Goal: Information Seeking & Learning: Learn about a topic

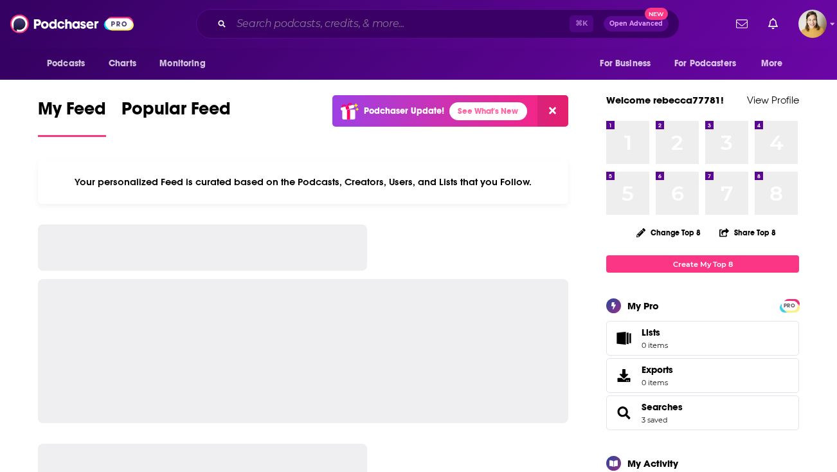
click at [385, 26] on input "Search podcasts, credits, & more..." at bounding box center [401, 24] width 338 height 21
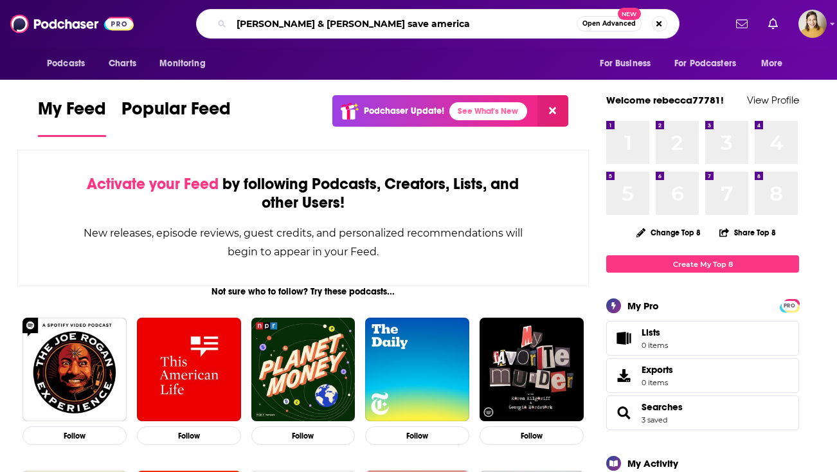
type input "[PERSON_NAME] & [PERSON_NAME] save america"
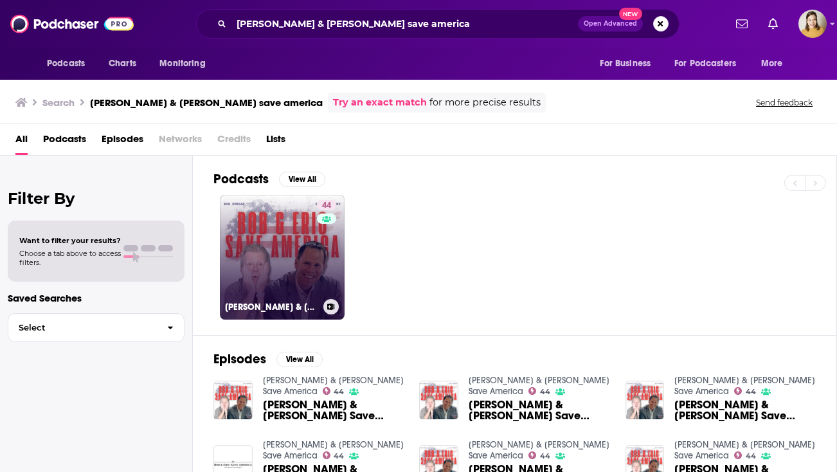
click at [273, 266] on link "44 [PERSON_NAME] & [PERSON_NAME] Save America" at bounding box center [282, 257] width 125 height 125
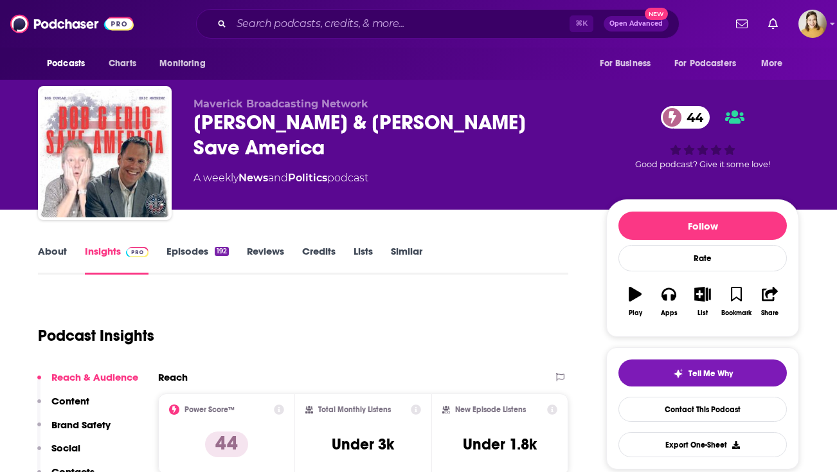
click at [46, 249] on link "About" at bounding box center [52, 260] width 29 height 30
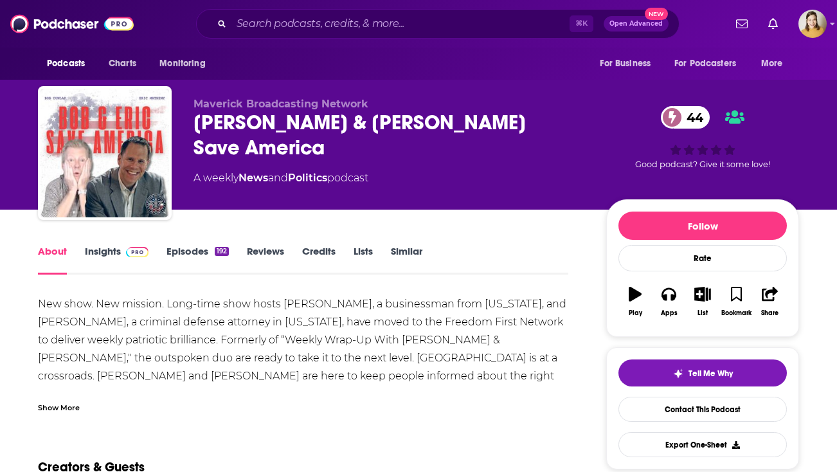
click at [144, 257] on img at bounding box center [137, 252] width 23 height 10
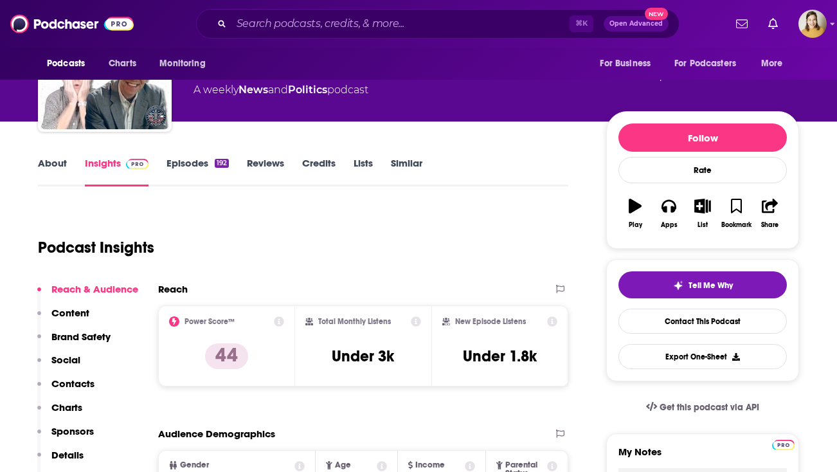
scroll to position [125, 0]
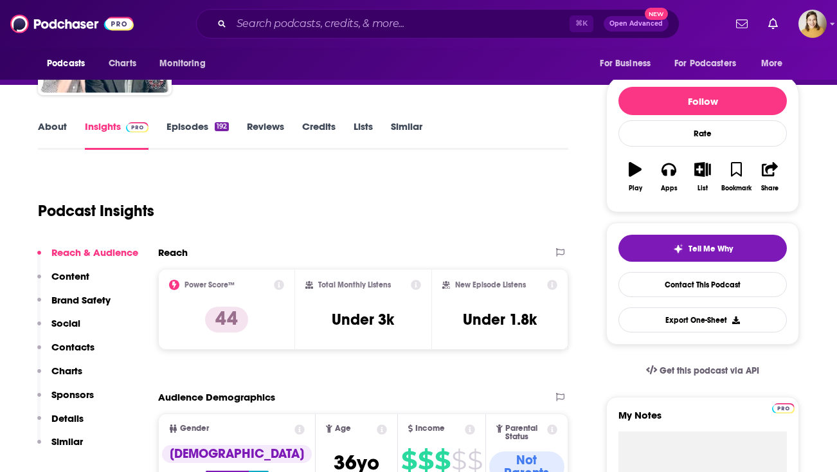
click at [58, 130] on link "About" at bounding box center [52, 135] width 29 height 30
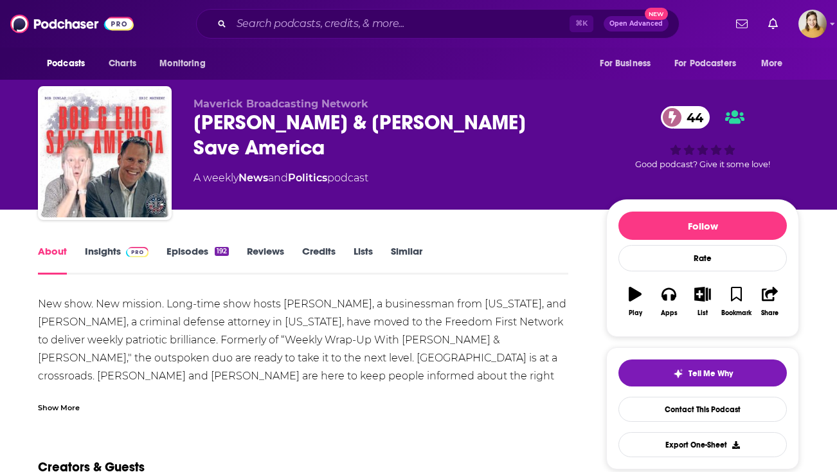
scroll to position [3, 0]
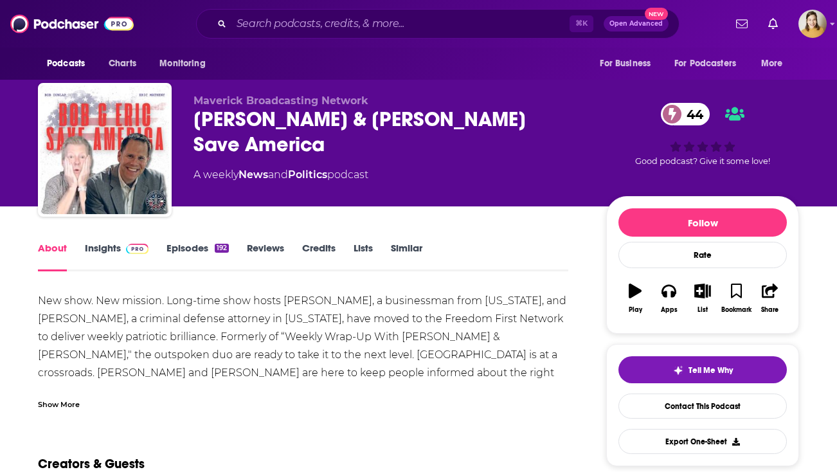
click at [145, 342] on div "New show. New mission. Long-time show hosts [PERSON_NAME], a businessman from […" at bounding box center [303, 355] width 531 height 126
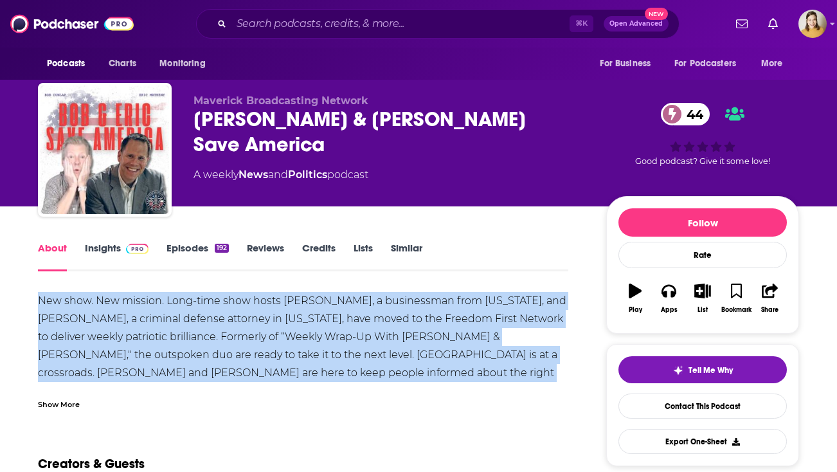
click at [145, 342] on div "New show. New mission. Long-time show hosts [PERSON_NAME], a businessman from […" at bounding box center [303, 355] width 531 height 126
copy div "New show. New mission. Long-time show hosts [PERSON_NAME], a businessman from […"
